Goal: Find contact information: Obtain details needed to contact an individual or organization

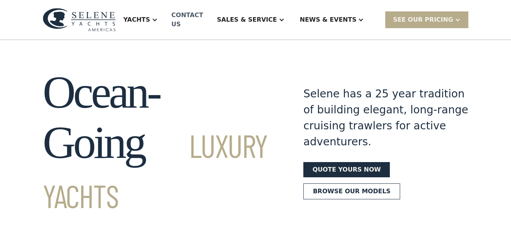
click at [203, 14] on div "Contact US" at bounding box center [187, 20] width 32 height 18
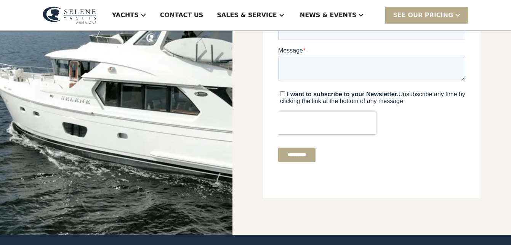
scroll to position [229, 0]
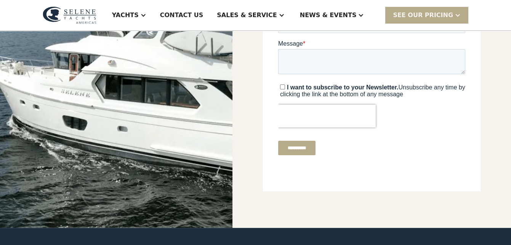
click at [297, 144] on input "**********" at bounding box center [296, 148] width 37 height 14
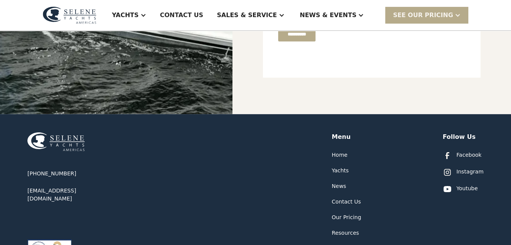
scroll to position [419, 0]
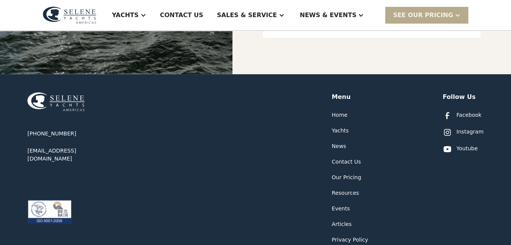
click at [341, 115] on div "Home" at bounding box center [340, 115] width 16 height 8
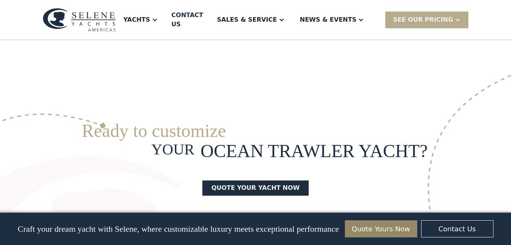
scroll to position [1944, 0]
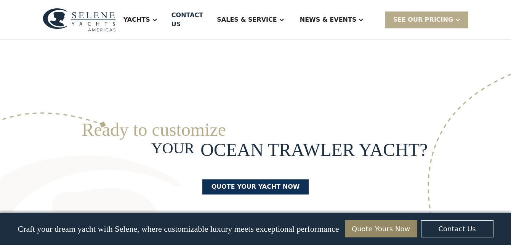
click at [247, 179] on link "Quote your yacht now" at bounding box center [255, 186] width 107 height 15
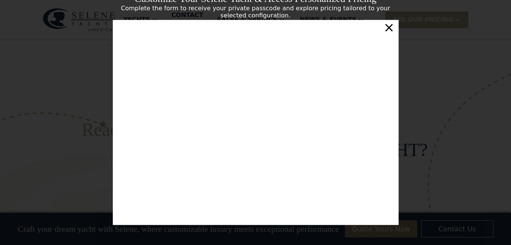
scroll to position [0, 0]
click at [389, 27] on div "×" at bounding box center [388, 27] width 11 height 15
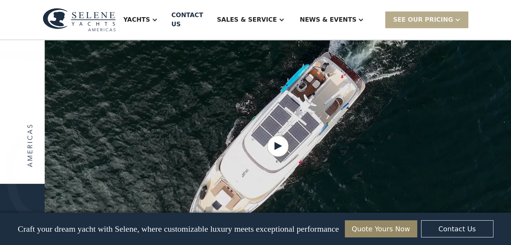
scroll to position [952, 0]
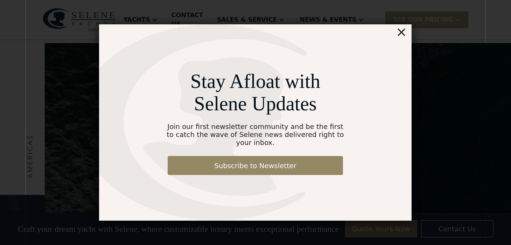
click at [403, 36] on div "×" at bounding box center [401, 31] width 11 height 15
